Goal: Transaction & Acquisition: Purchase product/service

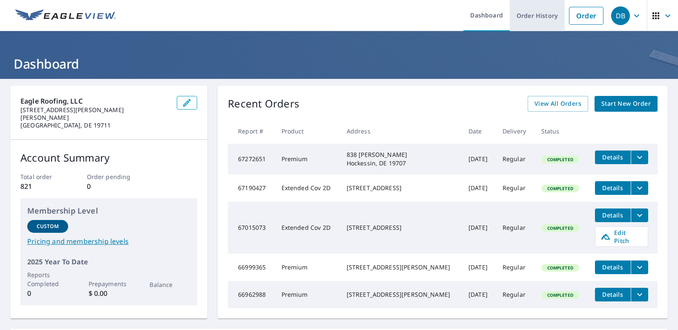
click at [533, 17] on link "Order History" at bounding box center [537, 15] width 55 height 31
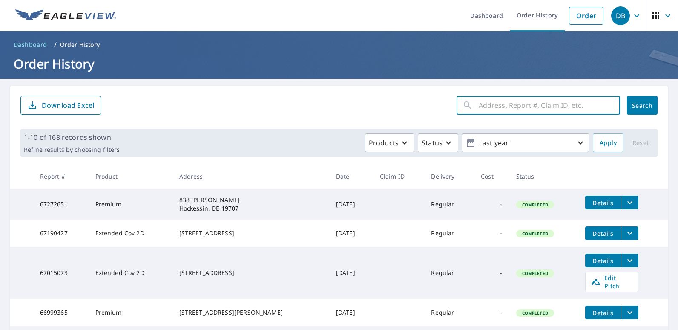
click at [481, 108] on input "text" at bounding box center [549, 105] width 141 height 24
click at [576, 14] on link "Order" at bounding box center [586, 16] width 34 height 18
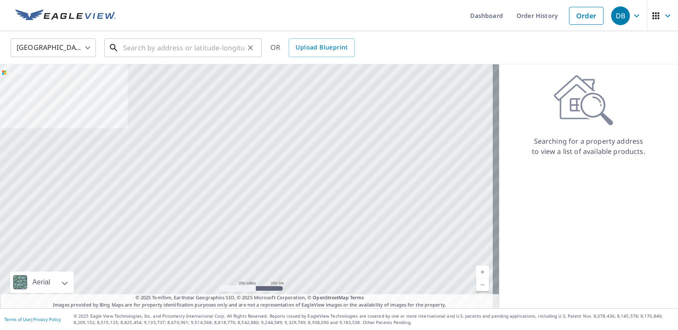
click at [139, 46] on input "text" at bounding box center [183, 48] width 121 height 24
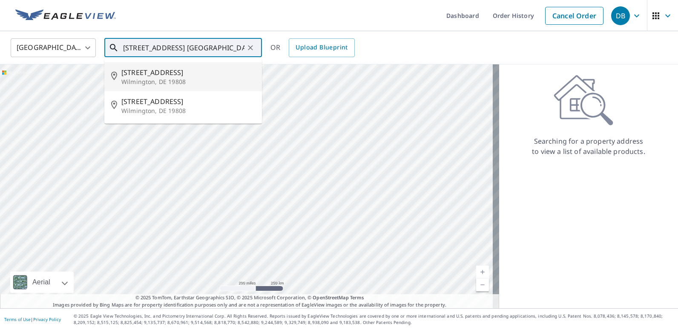
click at [151, 78] on p "Wilmington, DE 19808" at bounding box center [188, 82] width 134 height 9
type input "[STREET_ADDRESS]"
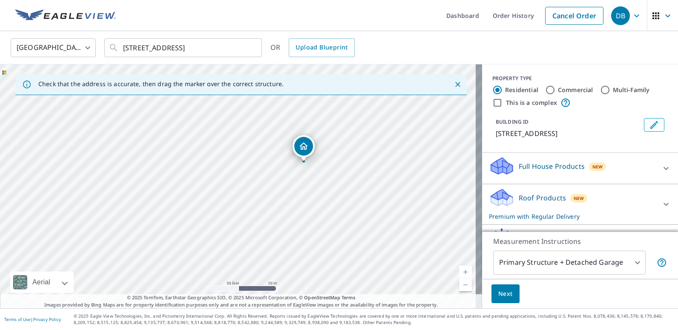
drag, startPoint x: 169, startPoint y: 121, endPoint x: 308, endPoint y: 120, distance: 138.4
click at [308, 120] on div "[STREET_ADDRESS]" at bounding box center [241, 186] width 482 height 244
drag, startPoint x: 269, startPoint y: 152, endPoint x: 314, endPoint y: 215, distance: 77.5
click at [314, 215] on div "[STREET_ADDRESS]" at bounding box center [241, 186] width 482 height 244
drag, startPoint x: 331, startPoint y: 225, endPoint x: 304, endPoint y: 166, distance: 64.6
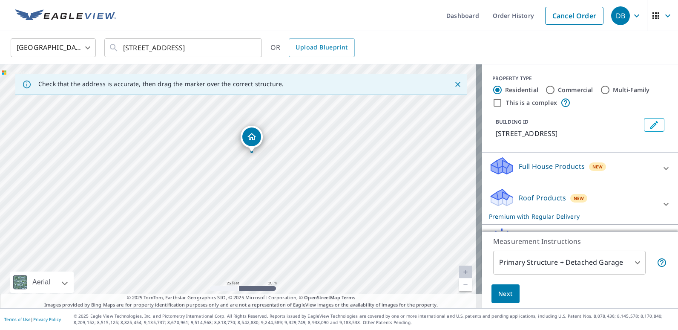
click at [304, 166] on div "[STREET_ADDRESS]" at bounding box center [241, 186] width 482 height 244
click at [455, 84] on icon "Close" at bounding box center [457, 84] width 5 height 5
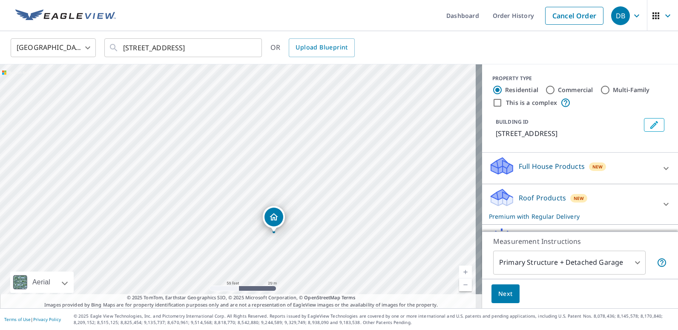
drag, startPoint x: 271, startPoint y: 135, endPoint x: 307, endPoint y: 183, distance: 59.3
click at [307, 183] on div "[STREET_ADDRESS]" at bounding box center [241, 186] width 482 height 244
drag, startPoint x: 372, startPoint y: 117, endPoint x: 408, endPoint y: 128, distance: 37.3
click at [408, 128] on div "[STREET_ADDRESS]" at bounding box center [241, 186] width 482 height 244
